Goal: Transaction & Acquisition: Purchase product/service

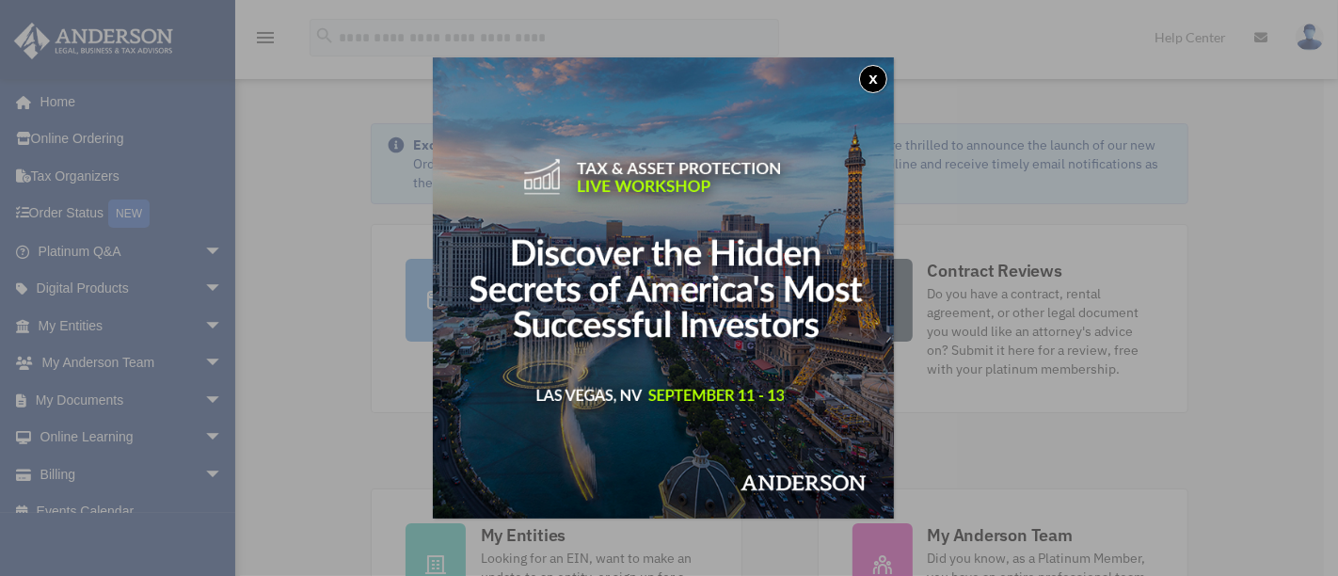
click at [884, 79] on button "x" at bounding box center [873, 79] width 28 height 28
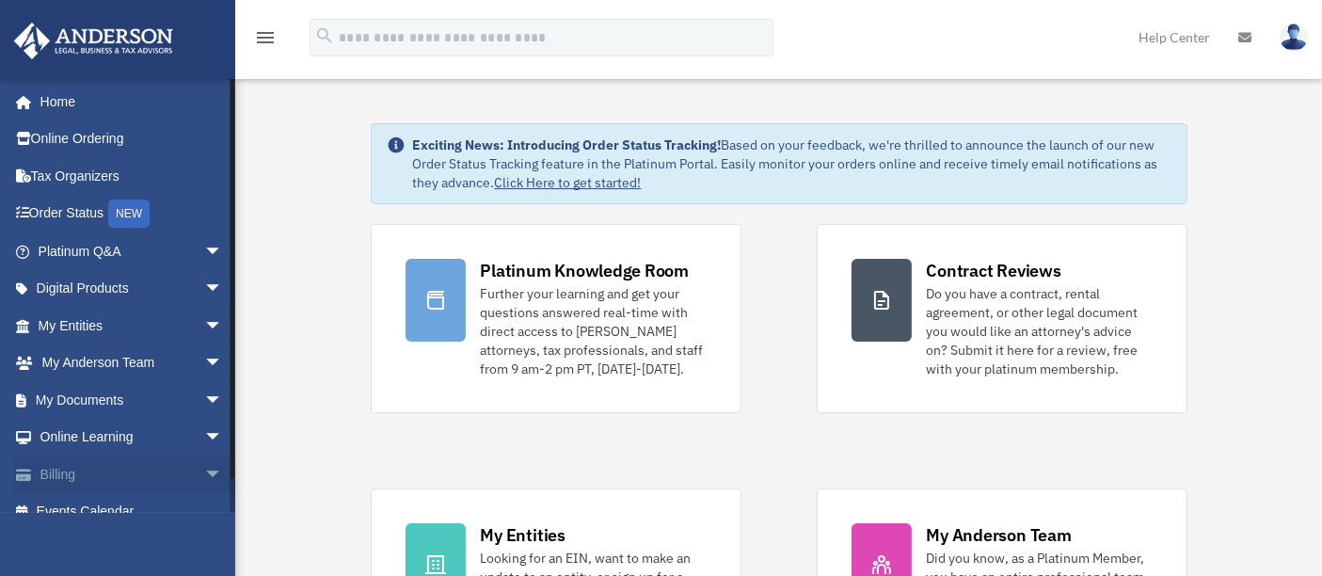
click at [142, 476] on link "Billing arrow_drop_down" at bounding box center [132, 474] width 238 height 38
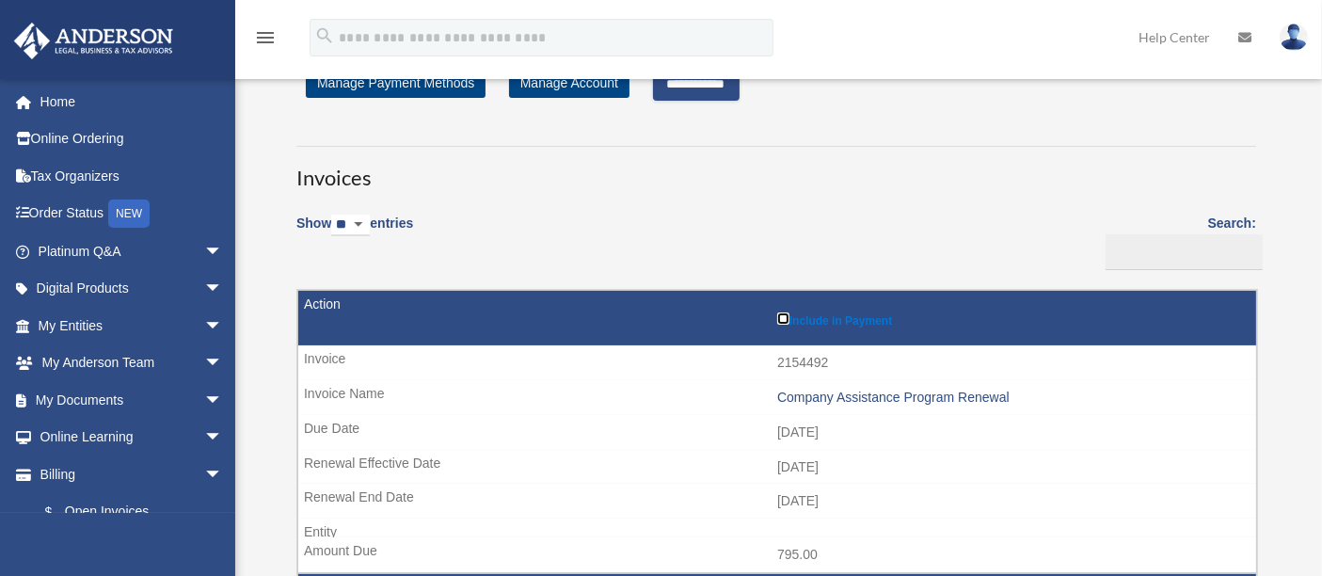
scroll to position [31, 0]
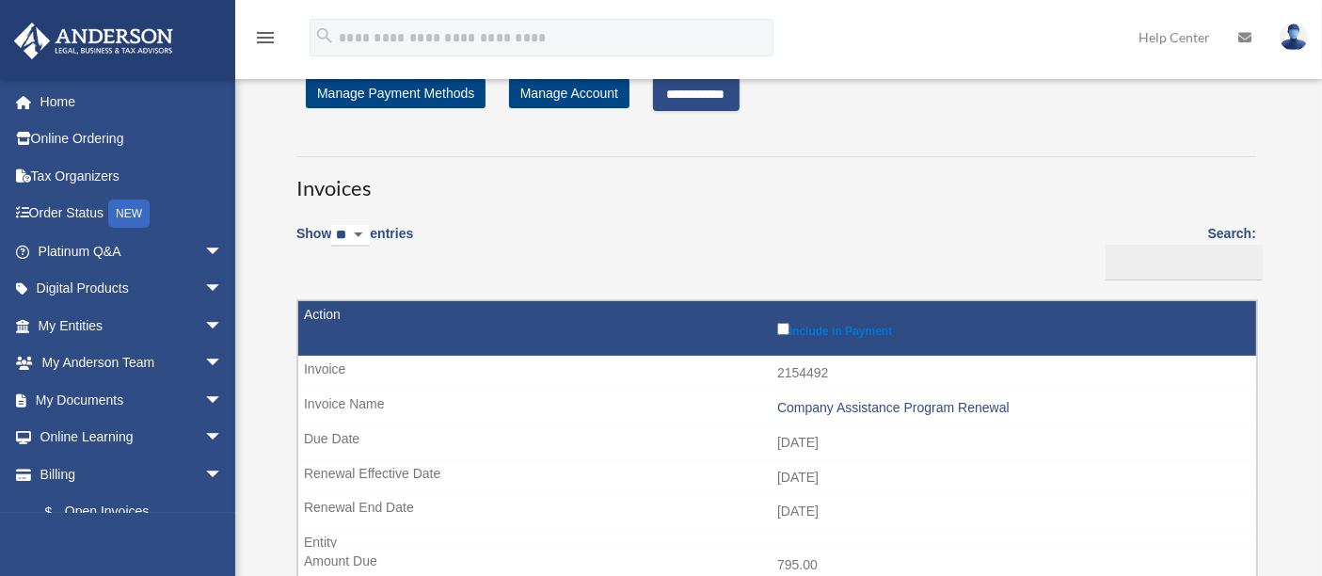
click at [712, 95] on input "**********" at bounding box center [696, 94] width 87 height 34
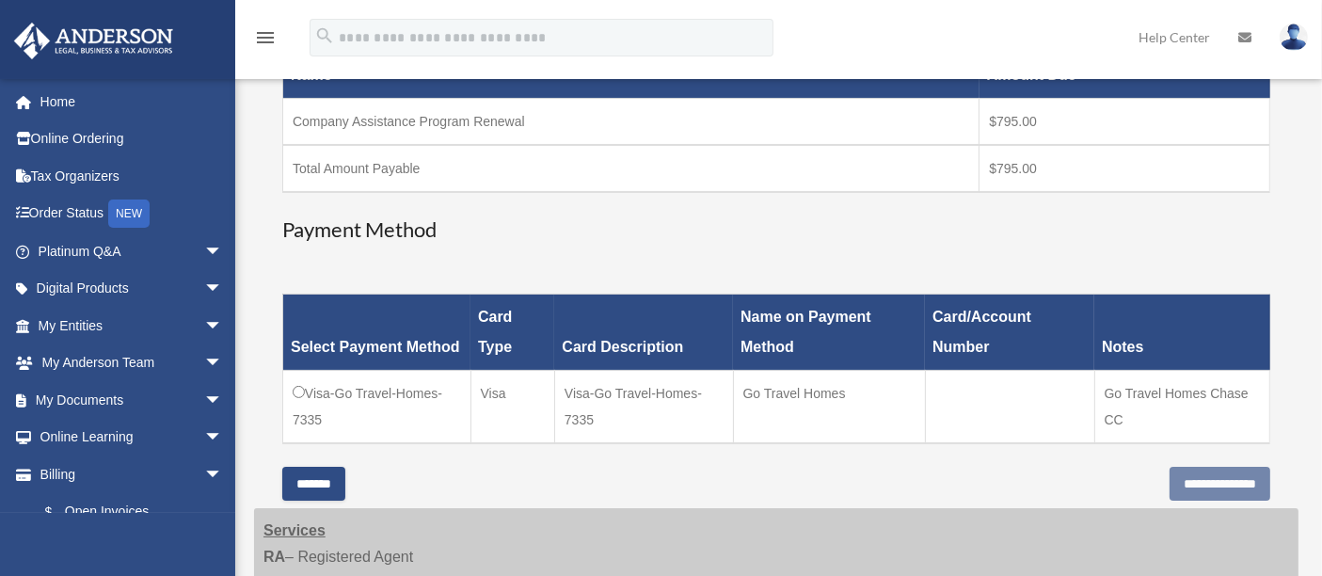
scroll to position [344, 0]
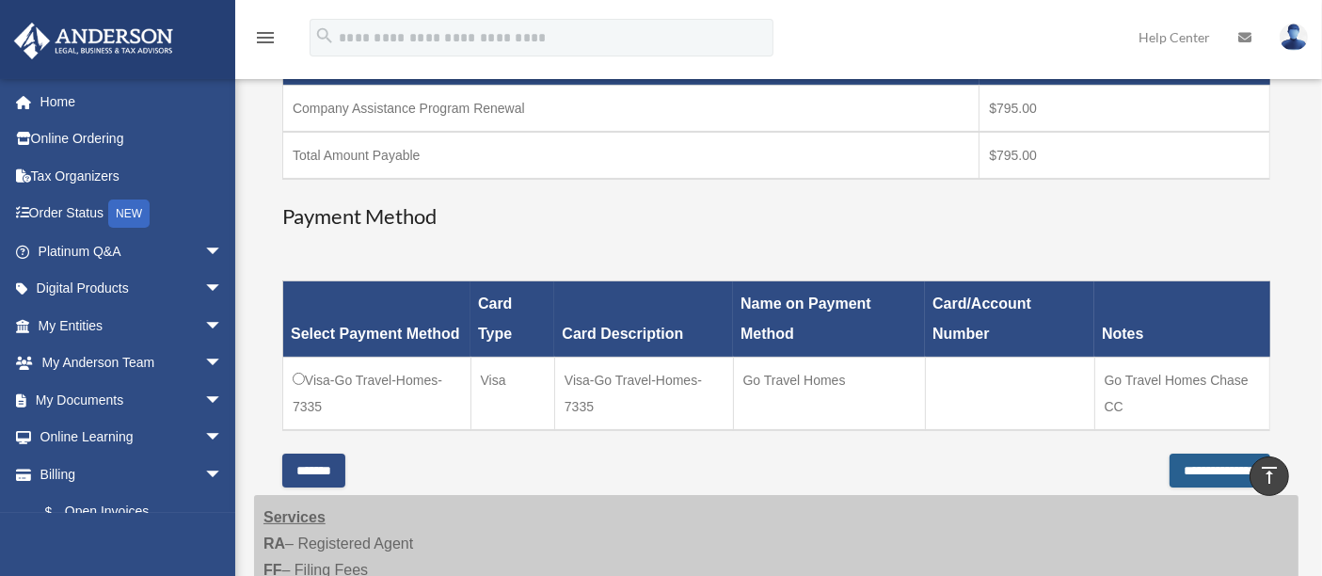
click at [1181, 466] on input "**********" at bounding box center [1219, 470] width 101 height 34
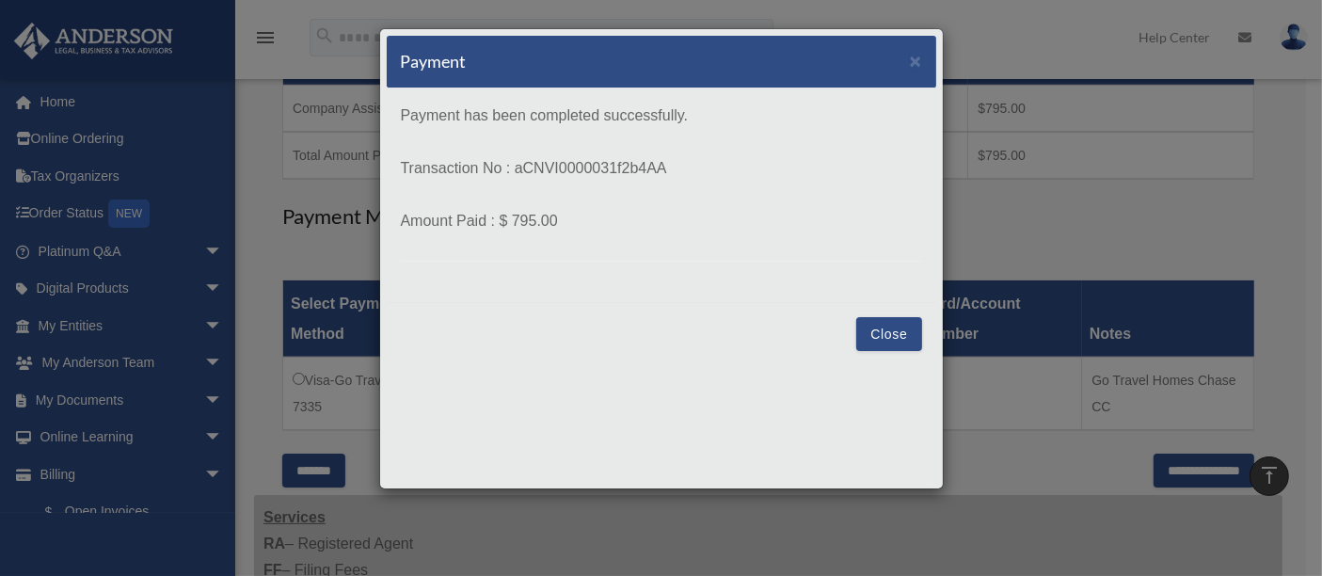
click at [882, 329] on button "Close" at bounding box center [888, 334] width 65 height 34
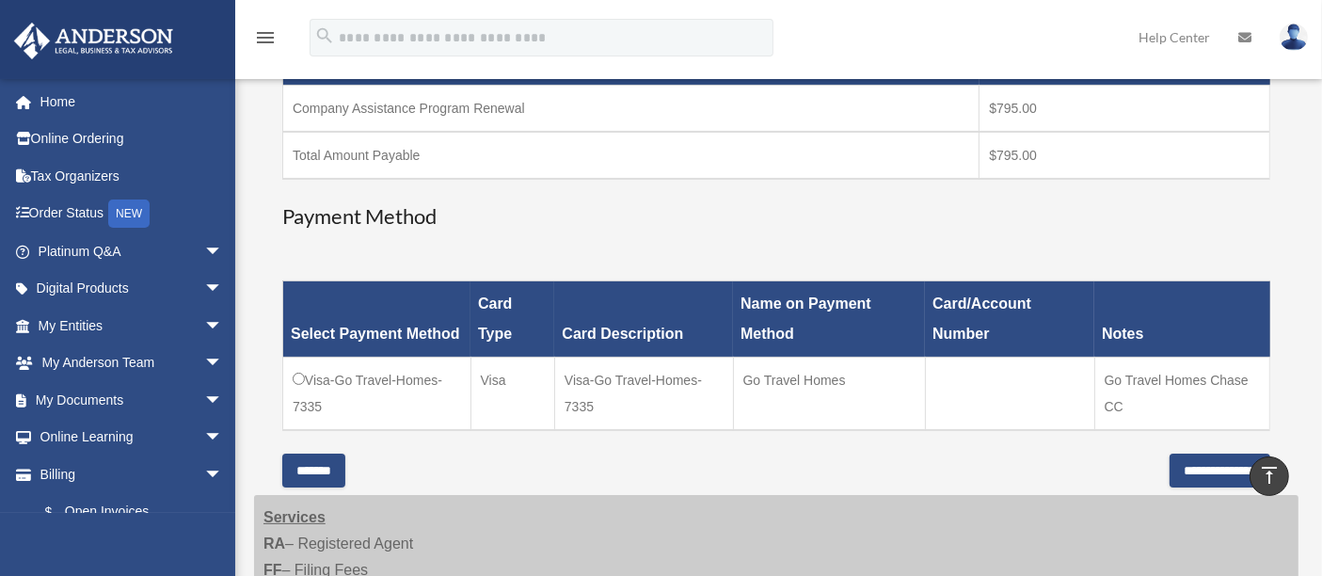
scroll to position [93, 0]
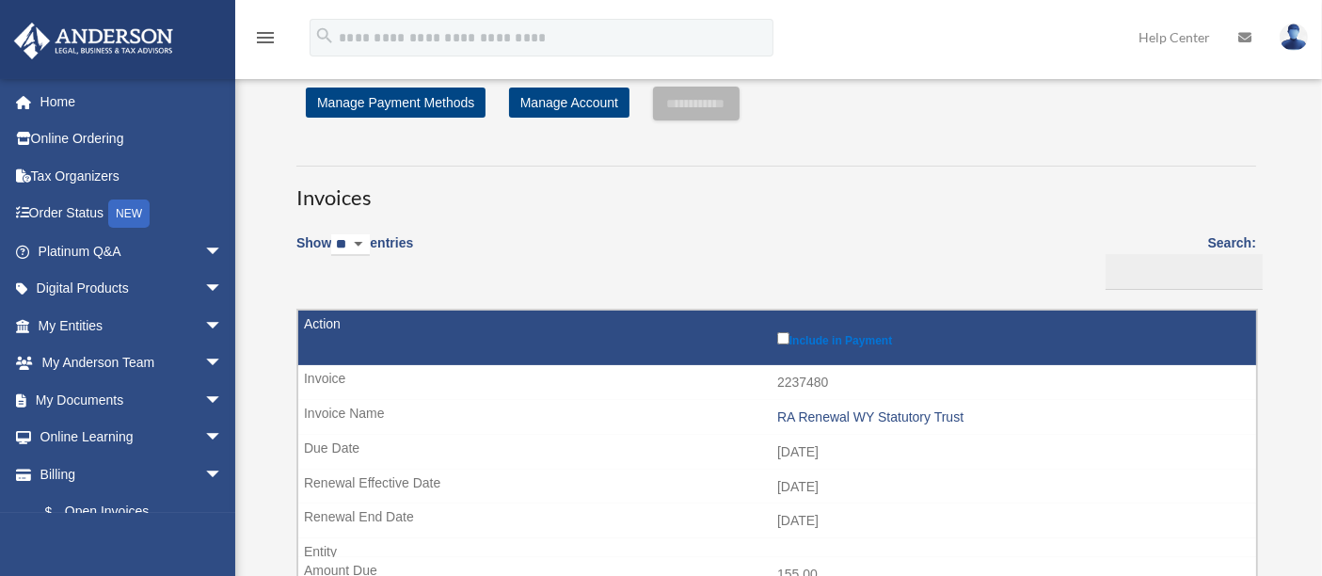
scroll to position [21, 0]
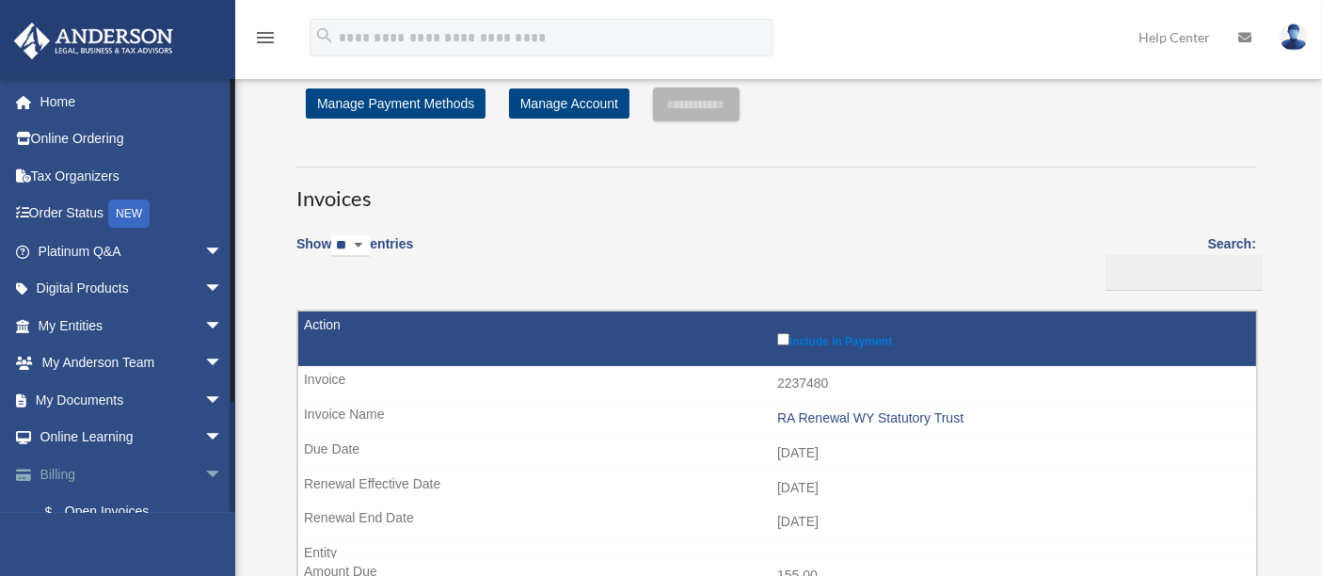
click at [109, 464] on link "Billing arrow_drop_down" at bounding box center [132, 474] width 238 height 38
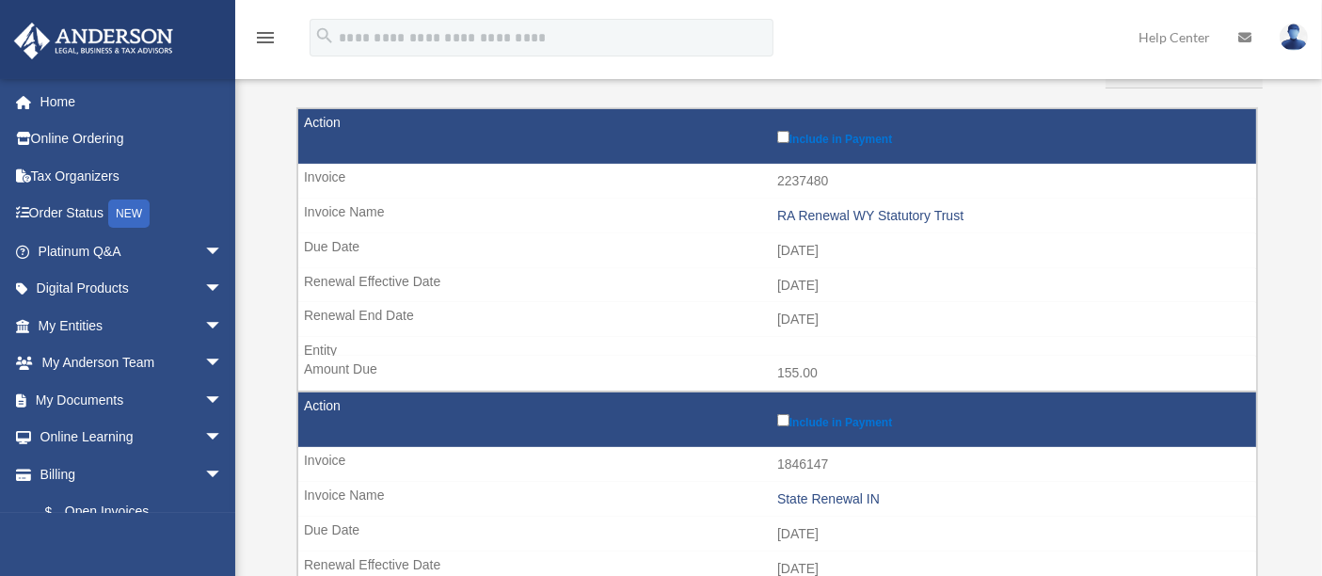
scroll to position [224, 0]
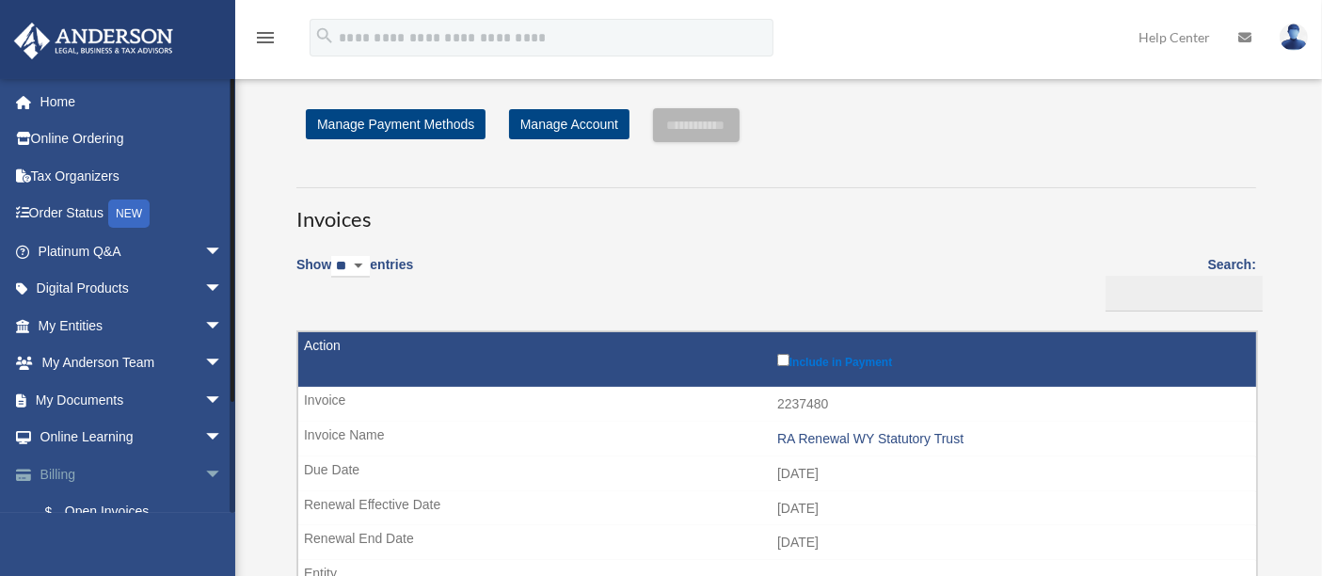
click at [204, 468] on span "arrow_drop_down" at bounding box center [223, 474] width 38 height 39
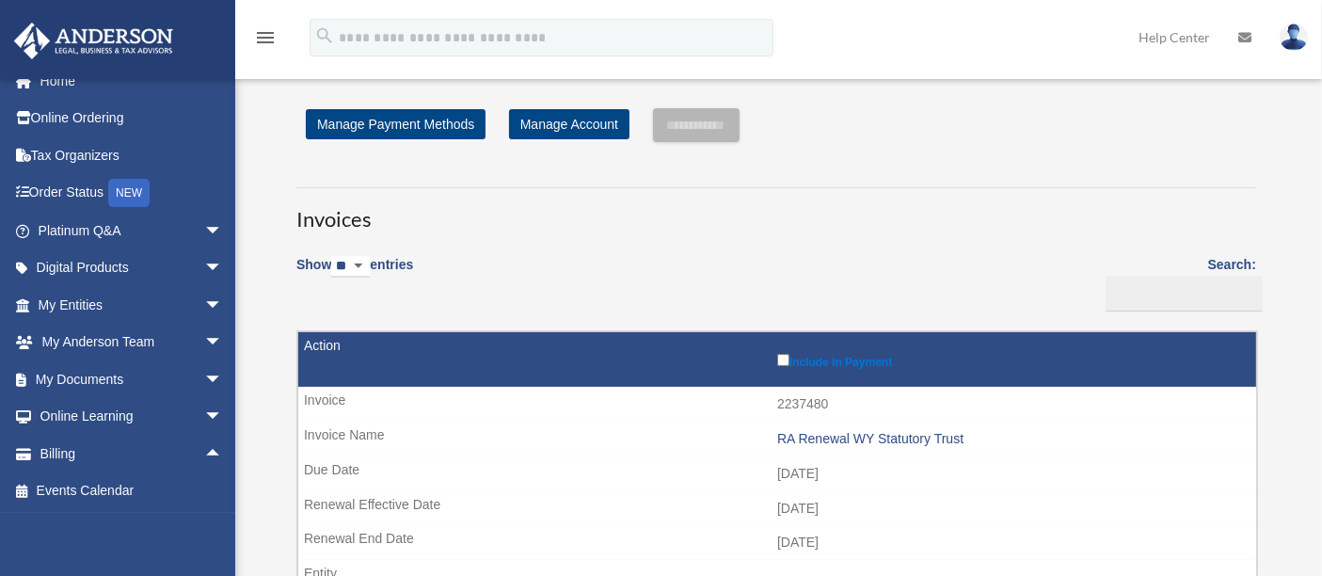
click at [1298, 46] on img at bounding box center [1293, 37] width 28 height 27
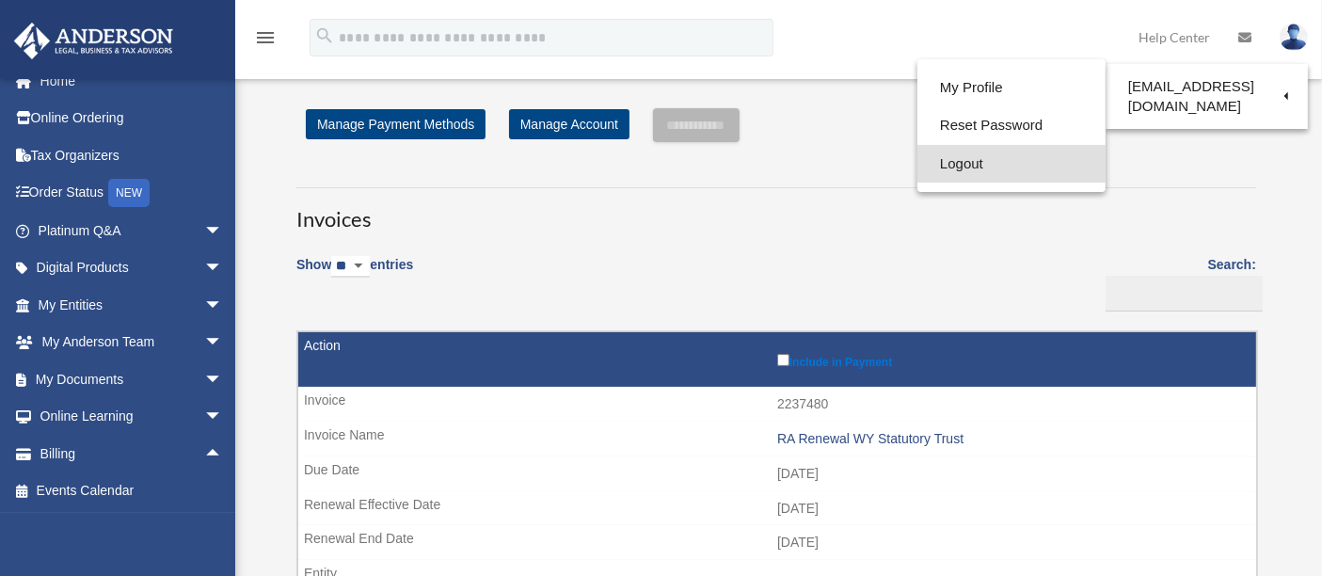
click at [929, 170] on link "Logout" at bounding box center [1011, 164] width 188 height 39
